Goal: Task Accomplishment & Management: Manage account settings

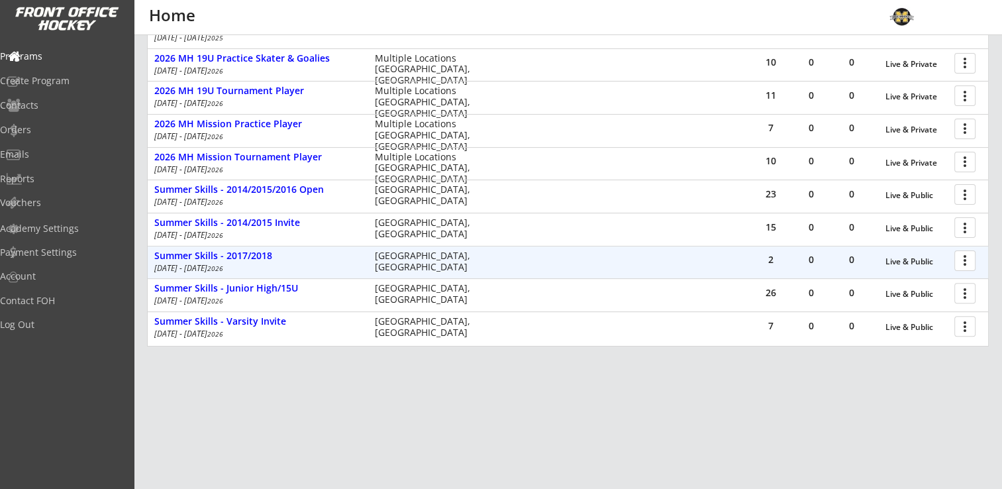
scroll to position [358, 0]
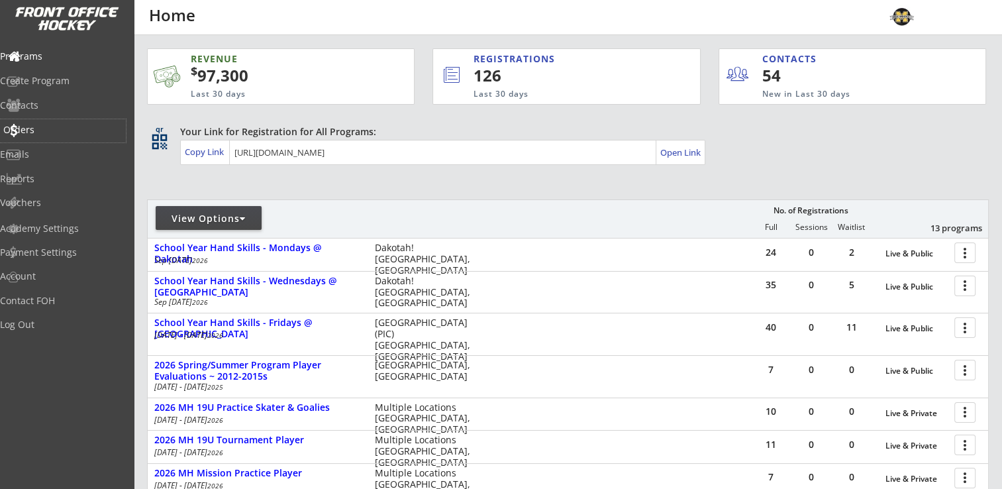
click at [44, 130] on div "Orders" at bounding box center [62, 129] width 119 height 9
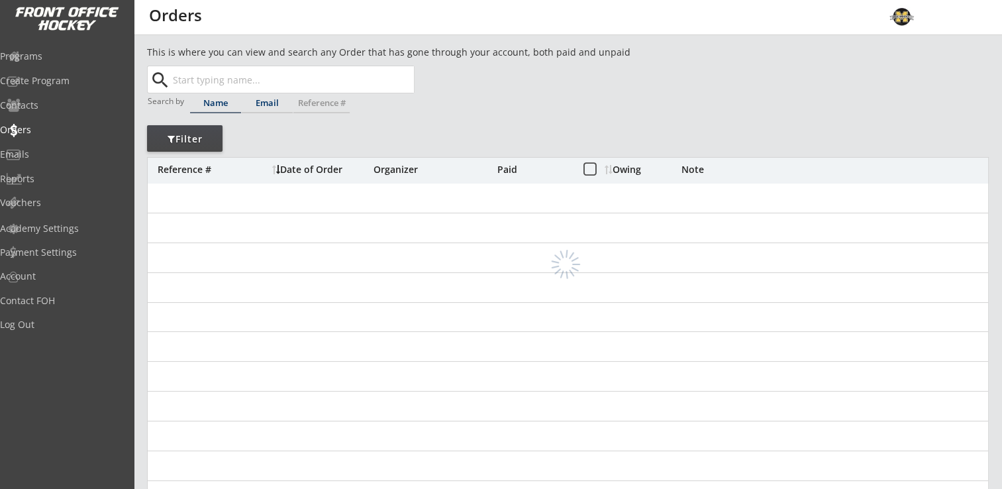
click at [283, 86] on input "text" at bounding box center [292, 79] width 244 height 26
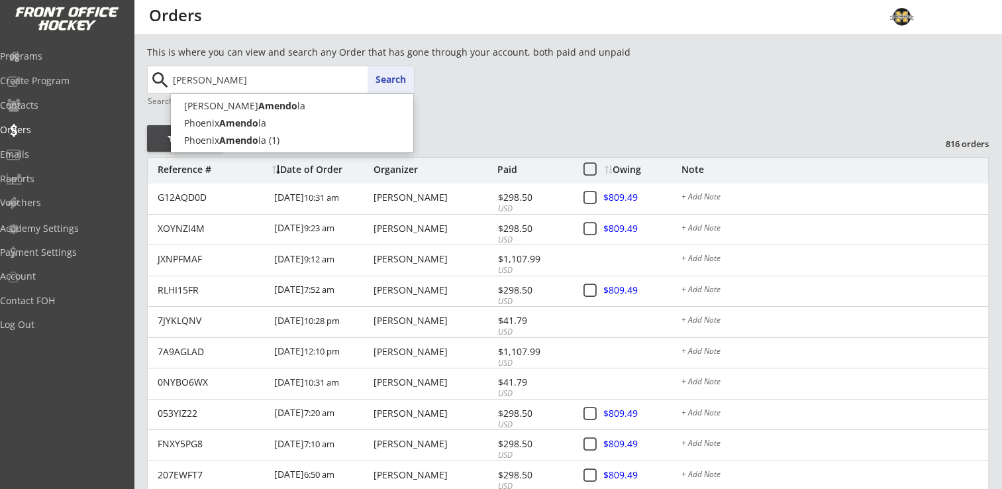
type input "amendola"
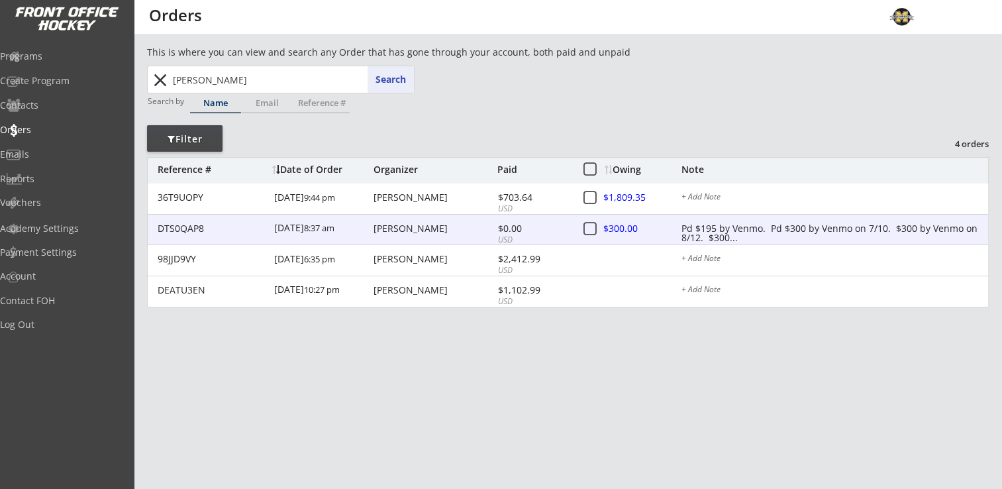
click at [738, 228] on div "Pd $195 by Venmo. Pd $300 by Venmo on 7/10. $300 by Venmo on 8/12. $300..." at bounding box center [834, 229] width 307 height 11
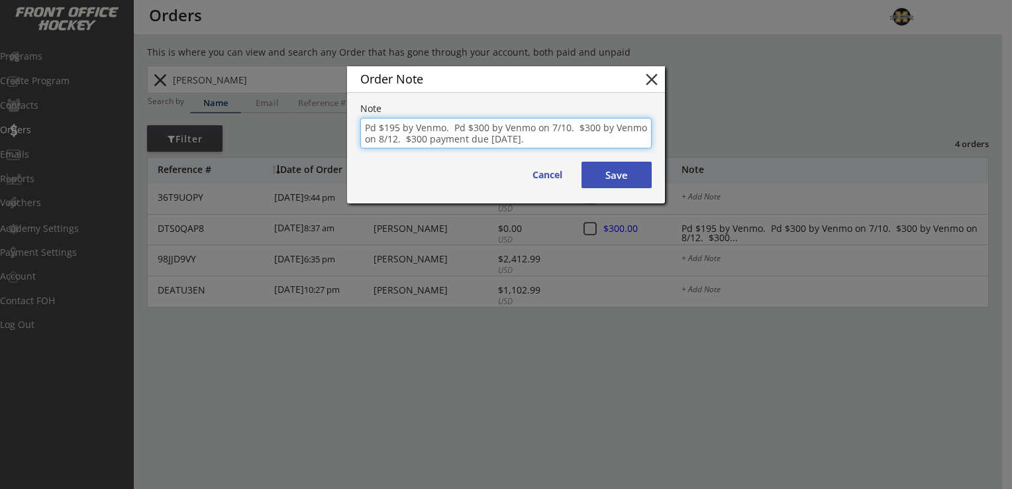
drag, startPoint x: 428, startPoint y: 138, endPoint x: 542, endPoint y: 140, distance: 114.6
click at [542, 140] on textarea "Pd $195 by Venmo. Pd $300 by Venmo on 7/10. $300 by Venmo on 8/12. $300 payment…" at bounding box center [505, 133] width 291 height 30
type textarea "Pd $195 by Venmo. Pd $300 by Venmo on 7/10. $300 by Venmo on 8/12. $300 by Venm…"
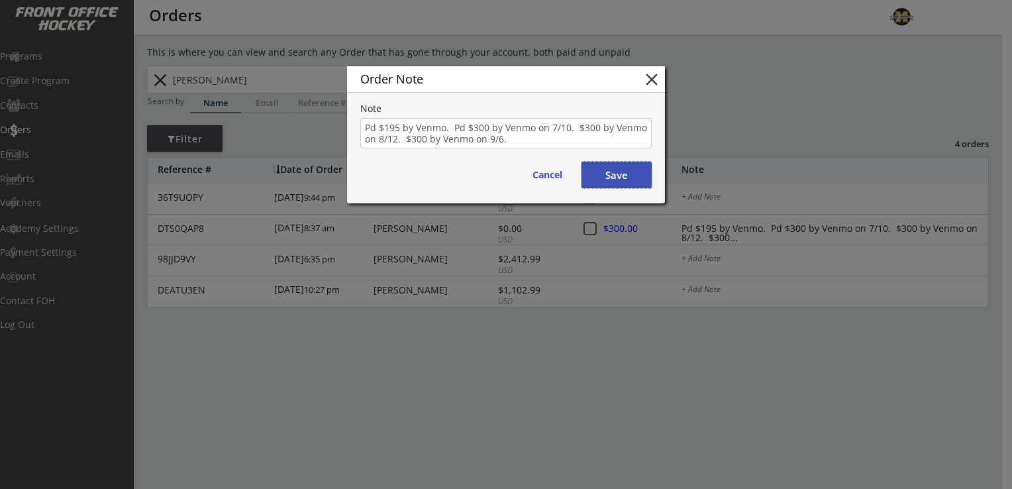
click at [628, 177] on button "Save" at bounding box center [616, 175] width 70 height 26
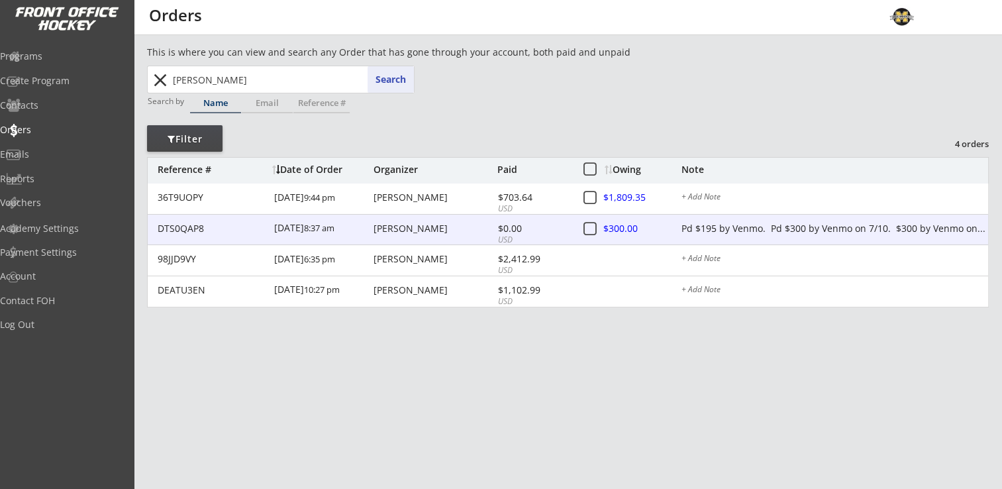
click at [632, 227] on div at bounding box center [633, 229] width 58 height 17
click at [657, 223] on div at bounding box center [633, 229] width 58 height 17
click at [378, 229] on div "Jason Amendola" at bounding box center [434, 228] width 121 height 9
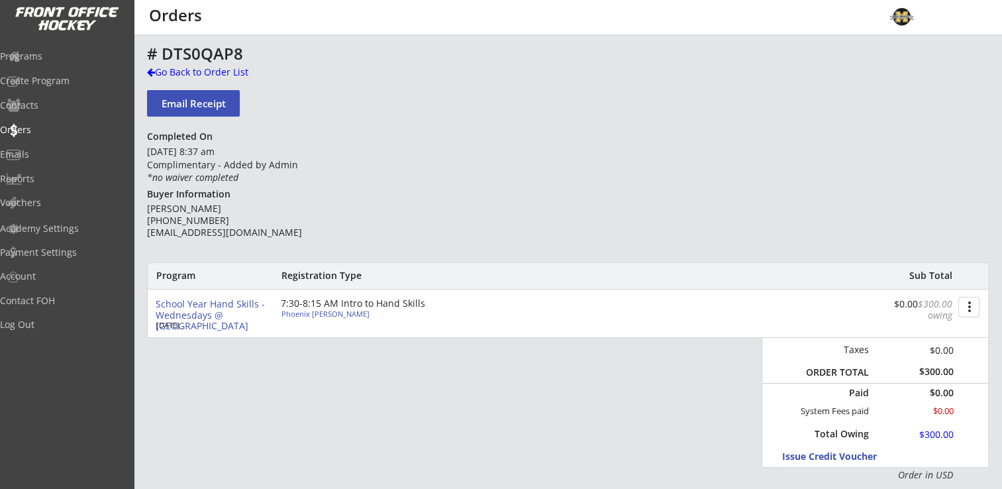
click at [970, 311] on button "more_vert" at bounding box center [968, 307] width 21 height 21
click at [936, 335] on div "Change Owing" at bounding box center [918, 333] width 121 height 20
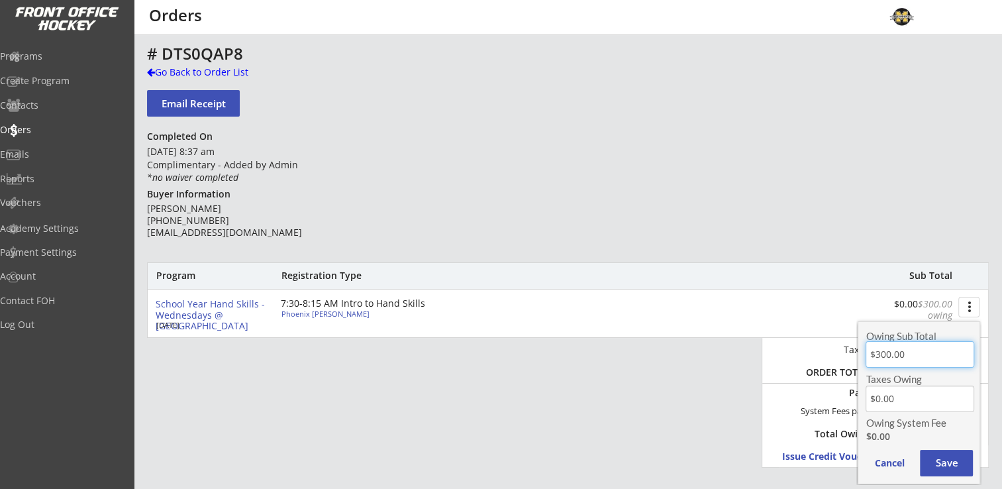
drag, startPoint x: 920, startPoint y: 353, endPoint x: 850, endPoint y: 354, distance: 70.2
click at [850, 354] on body "REVENUE $ 97,300 Last 30 days REGISTRATIONS 126 Last 30 days CONTACTS 54 New in…" at bounding box center [501, 244] width 1002 height 489
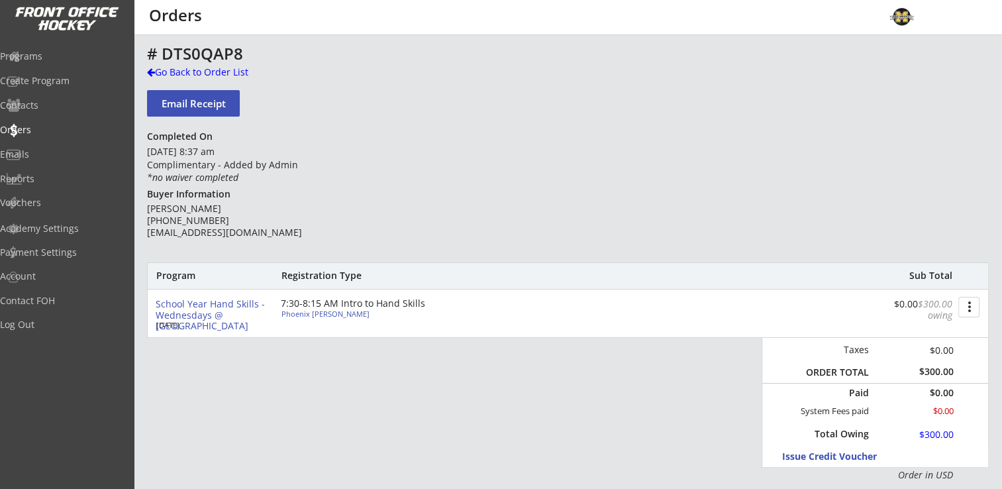
click at [967, 311] on button "more_vert" at bounding box center [968, 307] width 21 height 21
click at [932, 334] on div "Change Owing" at bounding box center [919, 330] width 95 height 9
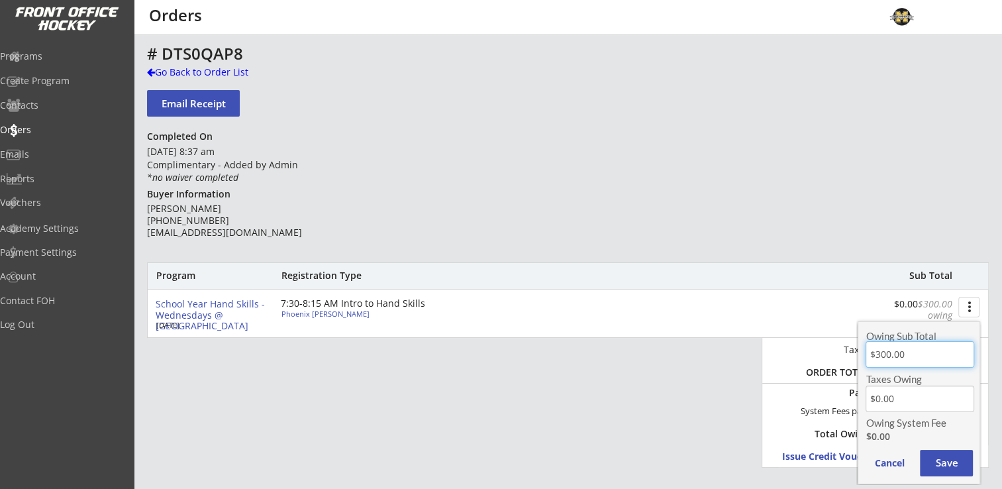
click at [913, 351] on input "input" at bounding box center [920, 354] width 108 height 26
type input "$0.00"
click at [942, 464] on button "Save" at bounding box center [946, 463] width 53 height 26
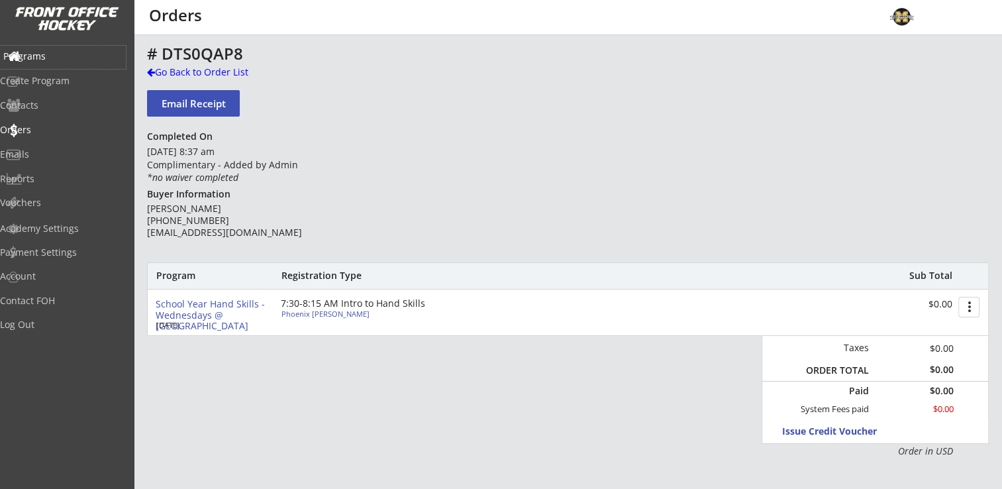
click at [50, 56] on div "Programs" at bounding box center [62, 56] width 119 height 9
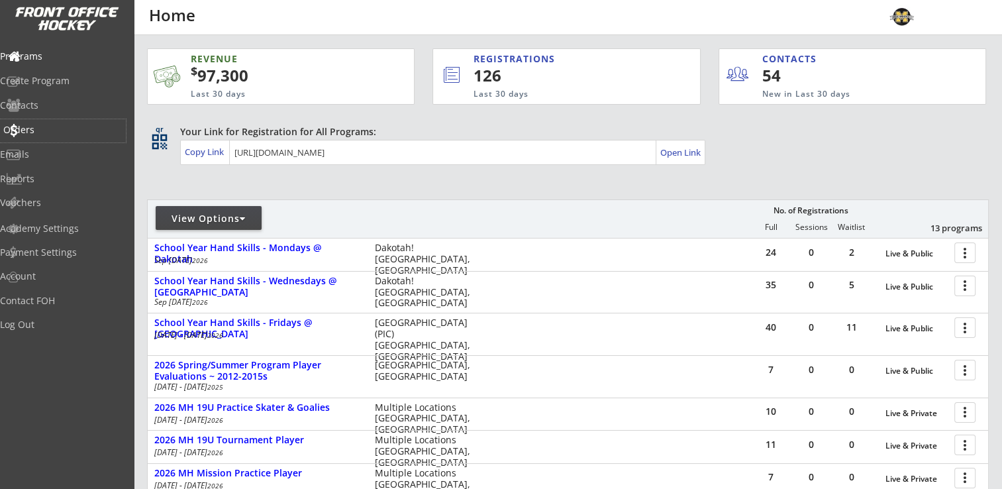
click at [49, 121] on div "Orders" at bounding box center [63, 130] width 126 height 23
click at [50, 178] on div "Reports" at bounding box center [62, 178] width 119 height 9
